Goal: Task Accomplishment & Management: Complete application form

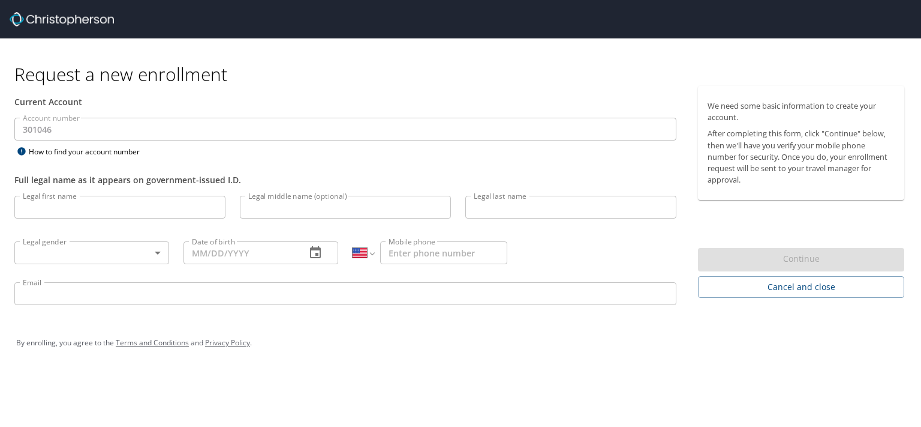
select select "US"
click at [77, 208] on input "Legal first name" at bounding box center [119, 207] width 211 height 23
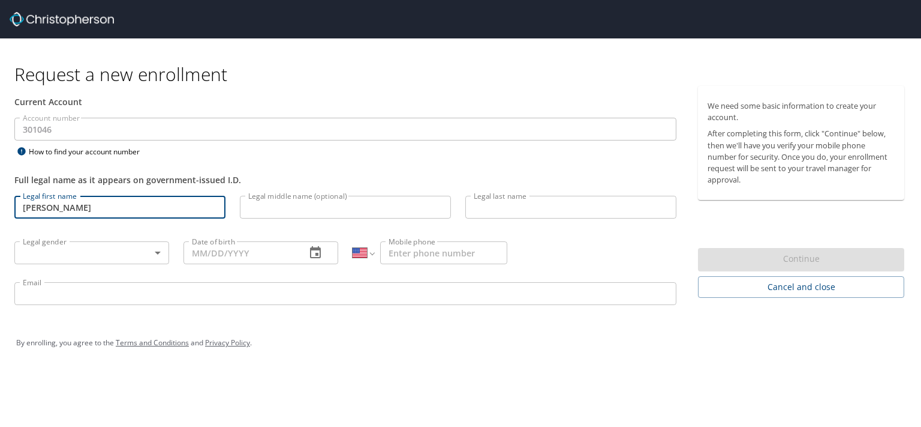
type input "[PERSON_NAME]"
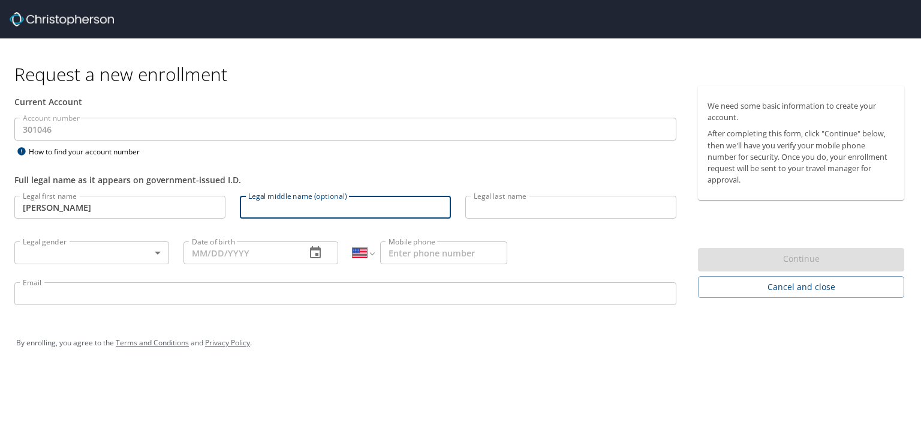
type input "H"
type input "[PERSON_NAME]"
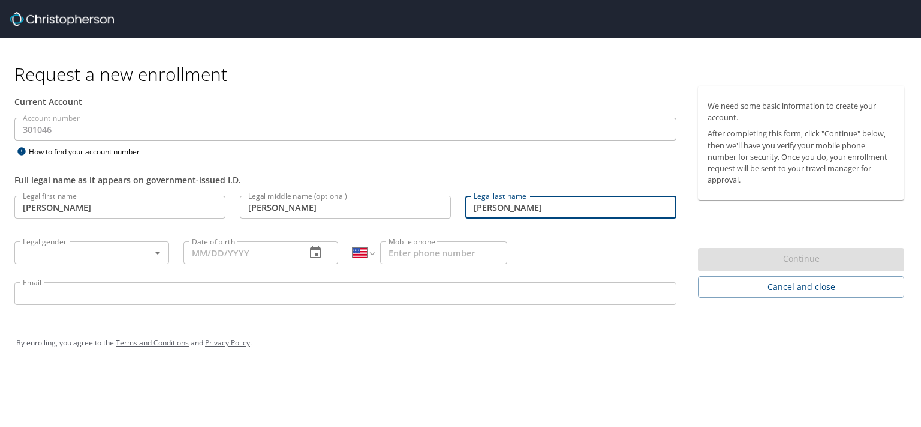
type input "[PERSON_NAME]"
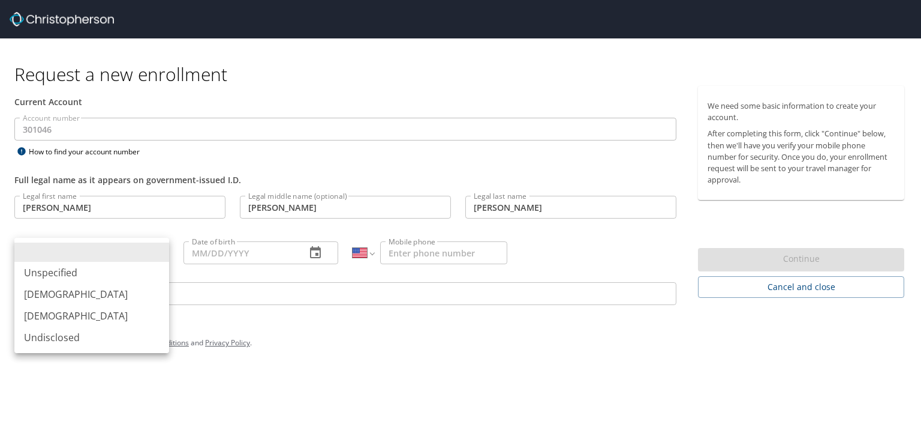
click at [83, 253] on body "Request a new enrollment Current Account Account number 301046 Account number H…" at bounding box center [460, 213] width 921 height 427
click at [68, 294] on li "[DEMOGRAPHIC_DATA]" at bounding box center [91, 294] width 155 height 22
type input "[DEMOGRAPHIC_DATA]"
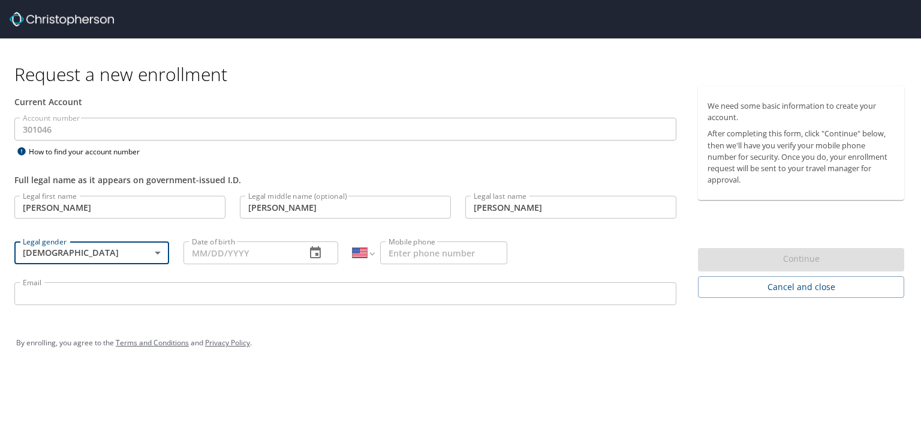
click at [313, 251] on icon "button" at bounding box center [315, 252] width 14 height 14
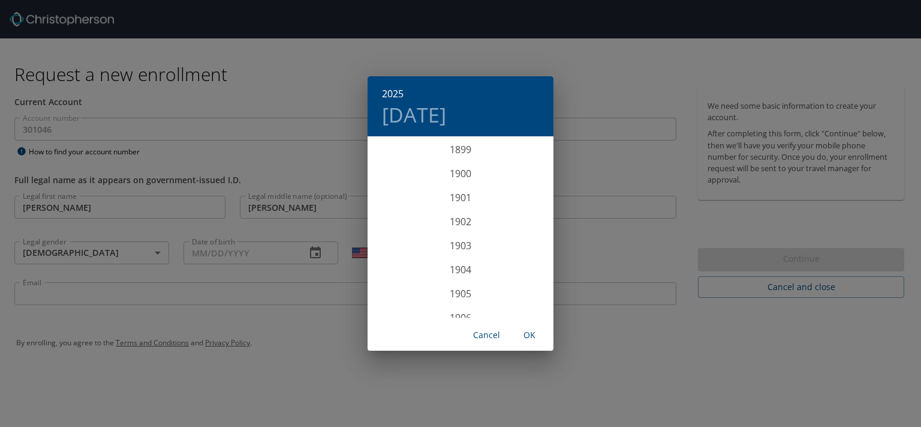
scroll to position [2951, 0]
click at [398, 92] on h6 "2025" at bounding box center [393, 93] width 22 height 17
click at [463, 179] on div "1978" at bounding box center [461, 182] width 186 height 24
click at [465, 253] on div "Aug" at bounding box center [461, 249] width 62 height 45
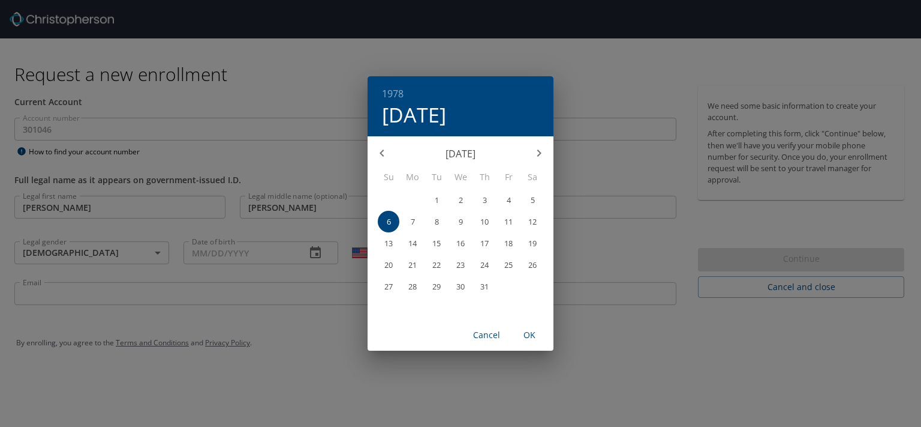
click at [506, 197] on span "4" at bounding box center [509, 200] width 22 height 8
click at [531, 334] on span "OK" at bounding box center [529, 335] width 29 height 15
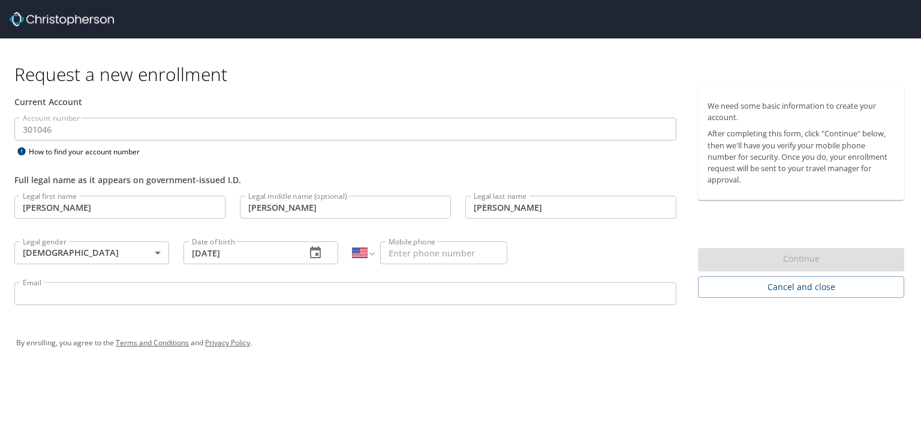
type input "[DATE]"
click at [419, 256] on input "Mobile phone" at bounding box center [443, 252] width 127 height 23
type input "[PHONE_NUMBER]"
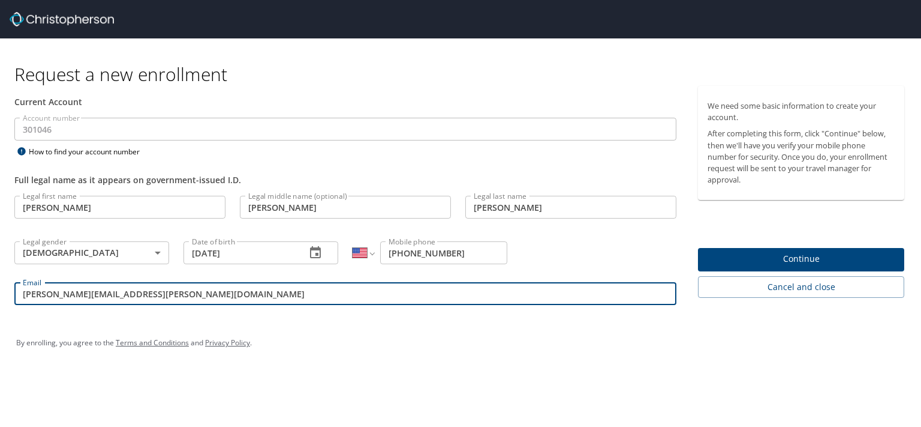
type input "[PERSON_NAME][EMAIL_ADDRESS][PERSON_NAME][DOMAIN_NAME]"
click at [800, 260] on span "Continue" at bounding box center [801, 258] width 187 height 15
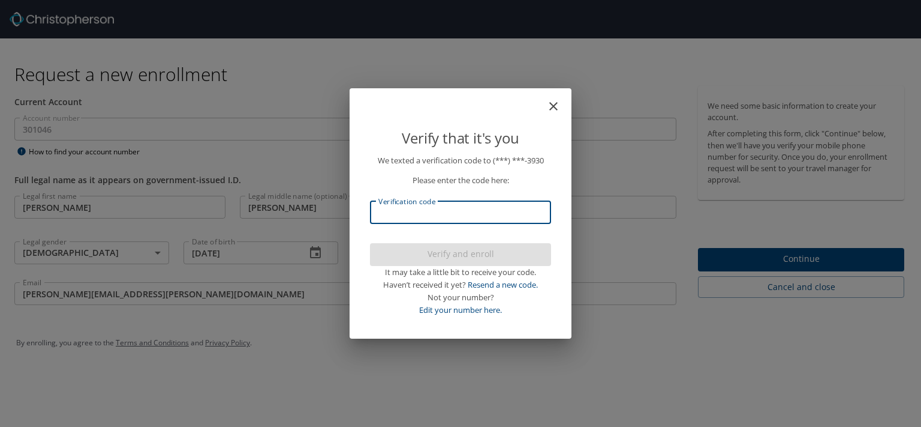
click at [469, 211] on input "Verification code" at bounding box center [460, 212] width 181 height 23
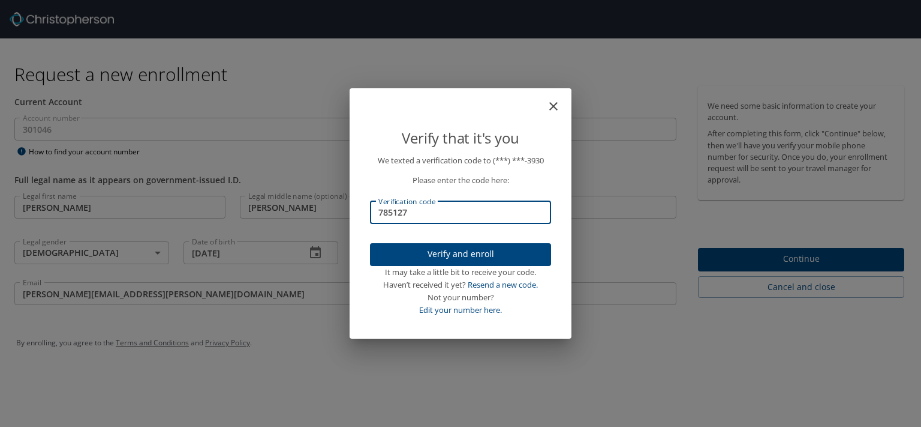
type input "785127"
click at [468, 247] on span "Verify and enroll" at bounding box center [461, 254] width 162 height 15
